Goal: Transaction & Acquisition: Purchase product/service

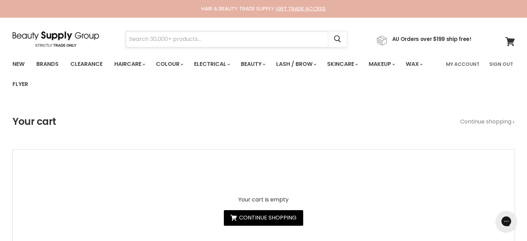
paste input "Milkshake Icy Blonde"
type input "Milkshake Icy Blonde"
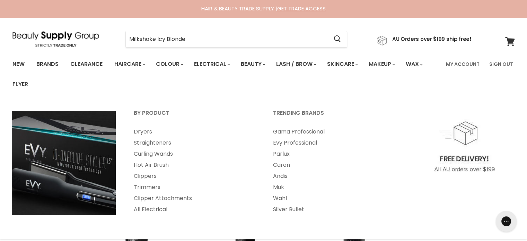
type input "Milkshake Icy Blonde"
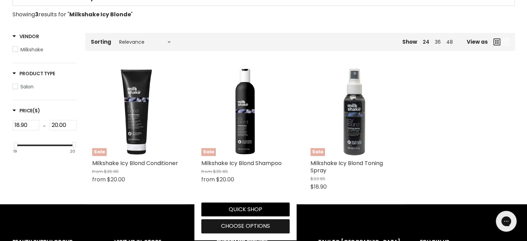
scroll to position [173, 0]
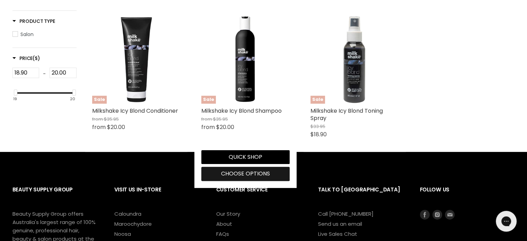
click at [248, 176] on span "Choose options" at bounding box center [245, 174] width 49 height 8
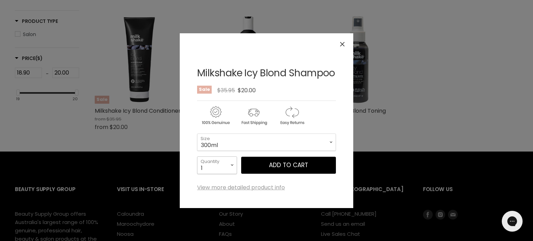
click at [229, 164] on select "1 2 3 4 5 6 7 8 9 10+" at bounding box center [217, 164] width 40 height 17
select select "2"
click at [197, 156] on select "1 2 3 4 5 6 7 8 9 10+" at bounding box center [217, 164] width 40 height 17
type input "2"
click at [285, 167] on span "Add to cart" at bounding box center [288, 165] width 39 height 8
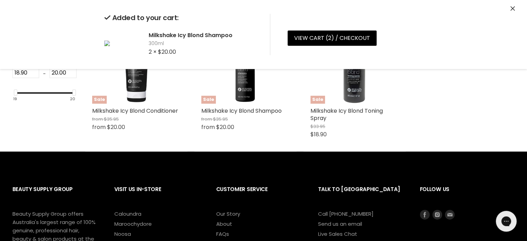
click at [512, 8] on icon "Close" at bounding box center [513, 8] width 5 height 5
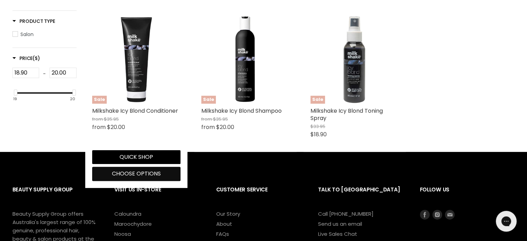
click at [117, 172] on span "Choose options" at bounding box center [136, 174] width 49 height 8
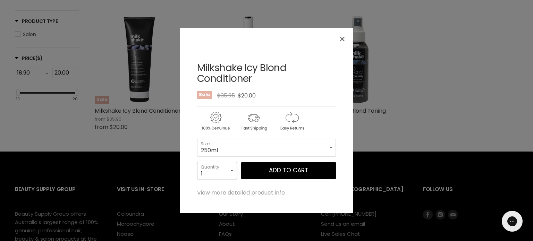
click at [229, 170] on select "1 2 3 4 5 6 7 8 9 10+" at bounding box center [217, 170] width 40 height 17
select select "2"
click at [197, 162] on select "1 2 3 4 5 6 7 8 9 10+" at bounding box center [217, 170] width 40 height 17
type input "2"
click at [293, 170] on span "Add to cart" at bounding box center [288, 170] width 39 height 8
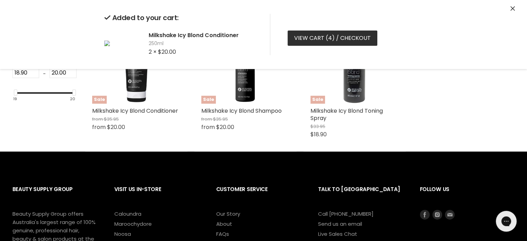
click at [312, 36] on link "View cart ( 4 ) / Checkout" at bounding box center [333, 38] width 90 height 15
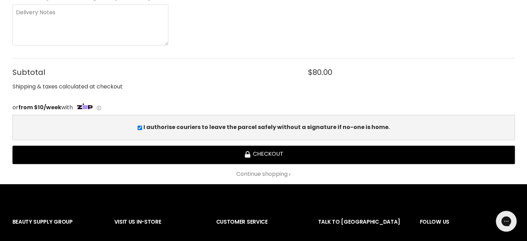
scroll to position [277, 0]
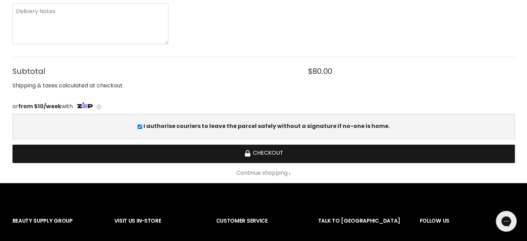
click at [256, 152] on button "Checkout" at bounding box center [263, 154] width 503 height 18
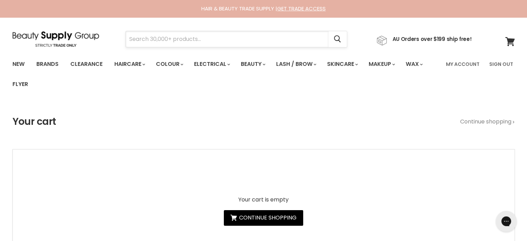
drag, startPoint x: 201, startPoint y: 32, endPoint x: 173, endPoint y: 38, distance: 28.4
click at [173, 38] on input "Search" at bounding box center [227, 39] width 203 height 16
paste input "ALFAPARF SEMI DI LINO NUTRITIVE"
type input "ALFAPARF SEMI DI LINO NUTRITIVE"
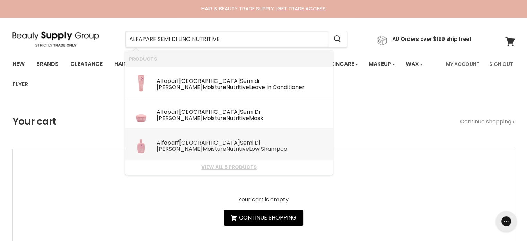
click at [249, 145] on b "Nutritive" at bounding box center [237, 149] width 23 height 8
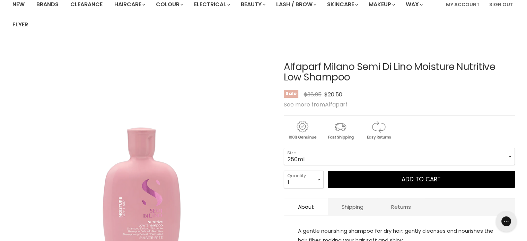
scroll to position [69, 0]
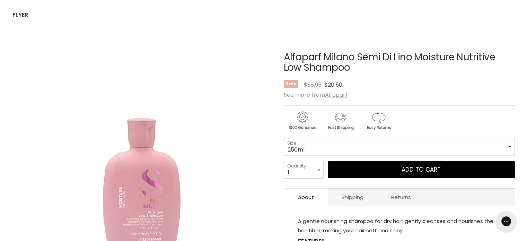
click at [325, 149] on select "250ml 1 Litre" at bounding box center [399, 146] width 231 height 17
click at [284, 138] on select "250ml 1 Litre" at bounding box center [399, 146] width 231 height 17
select select "1 Litre"
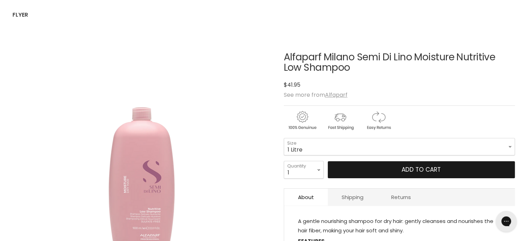
click at [402, 167] on button "Add to cart" at bounding box center [421, 169] width 187 height 17
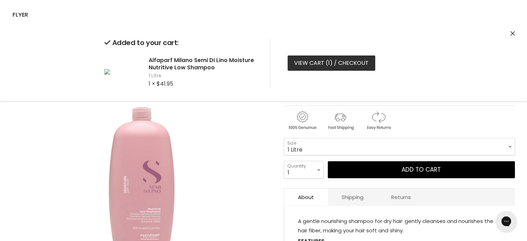
click at [315, 61] on link "View cart ( 1 ) / Checkout" at bounding box center [332, 62] width 88 height 15
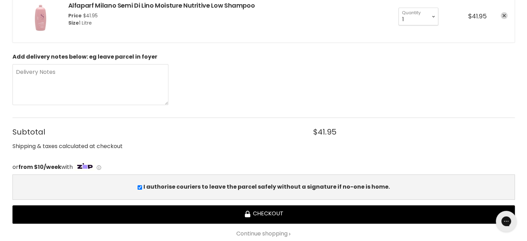
scroll to position [208, 0]
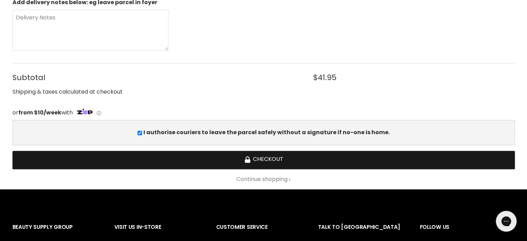
click at [274, 162] on button "Checkout" at bounding box center [263, 160] width 503 height 18
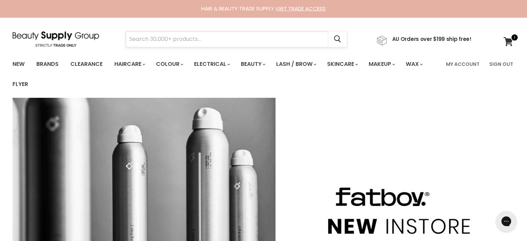
paste input "ALFAPARF SEMI DI LINO NUTRITIVE"
type input "ALFAPARF SEMI DI LINO NUTRITIVE"
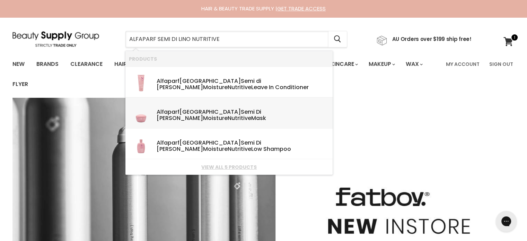
click at [241, 114] on b "Semi" at bounding box center [248, 112] width 14 height 8
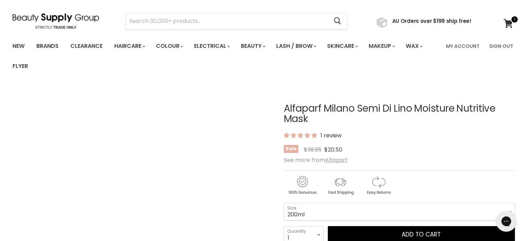
scroll to position [104, 0]
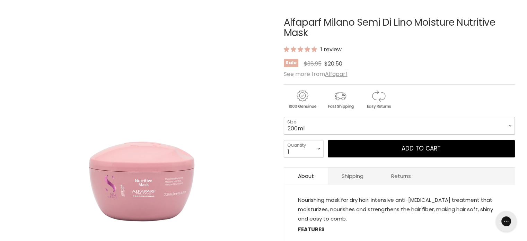
click at [355, 122] on select "200ml 500ml" at bounding box center [399, 125] width 231 height 17
click at [284, 117] on select "200ml 500ml" at bounding box center [399, 125] width 231 height 17
select select "500ml"
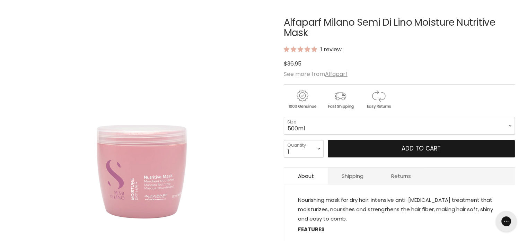
click at [411, 146] on button "Add to cart" at bounding box center [421, 148] width 187 height 17
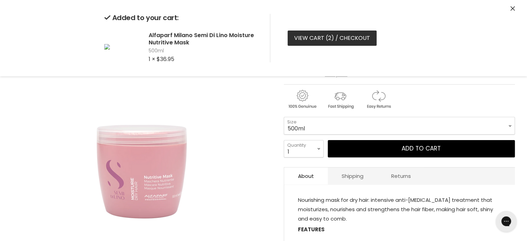
click at [339, 42] on link "View cart ( 2 ) / Checkout" at bounding box center [332, 38] width 89 height 15
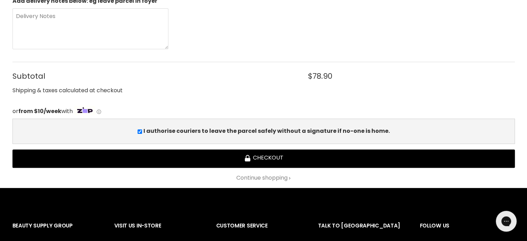
scroll to position [277, 0]
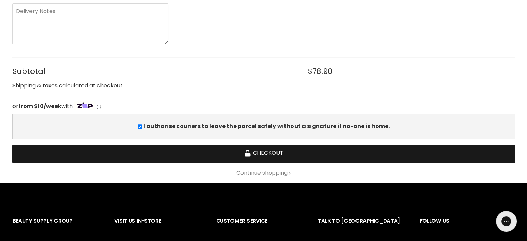
click at [262, 154] on button "Checkout" at bounding box center [263, 154] width 503 height 18
